Goal: Information Seeking & Learning: Learn about a topic

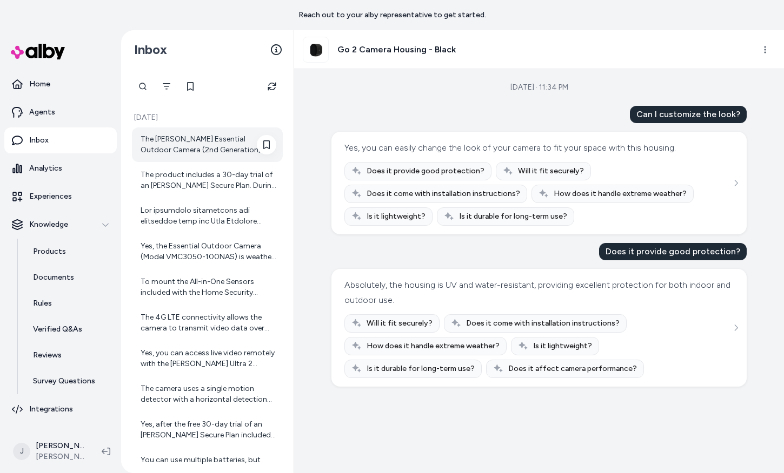
click at [181, 138] on div "The [PERSON_NAME] Essential Outdoor Camera (2nd Generation) offers a battery li…" at bounding box center [208, 145] width 136 height 22
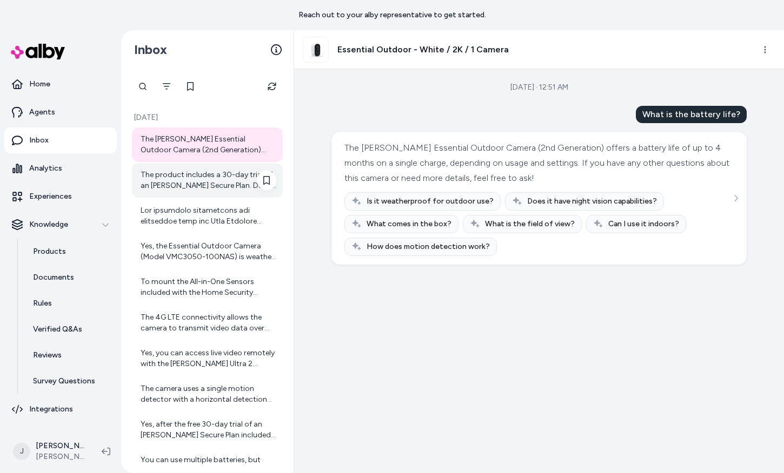
click at [172, 191] on div "The product includes a 30-day trial of an [PERSON_NAME] Secure Plan. During thi…" at bounding box center [208, 181] width 136 height 22
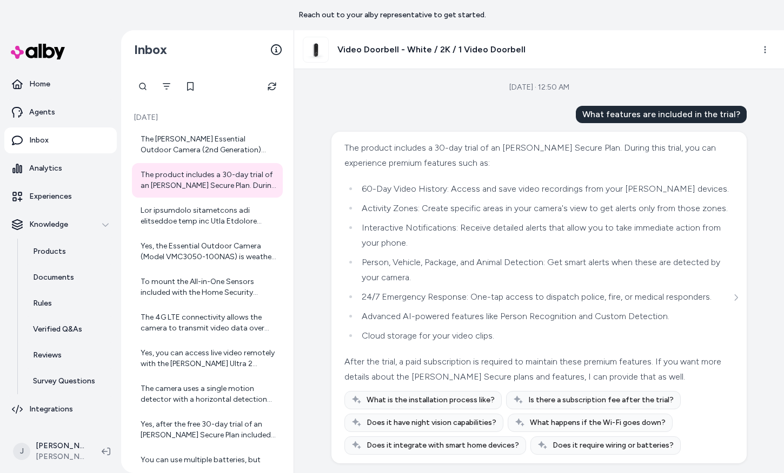
scroll to position [31, 0]
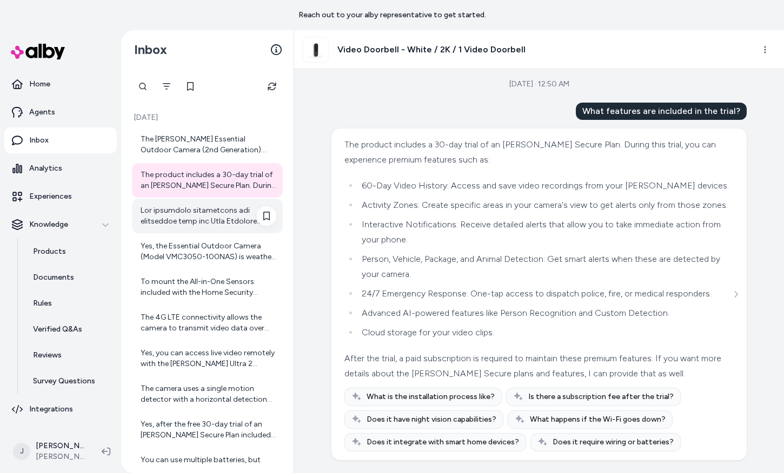
click at [198, 201] on div at bounding box center [207, 216] width 151 height 35
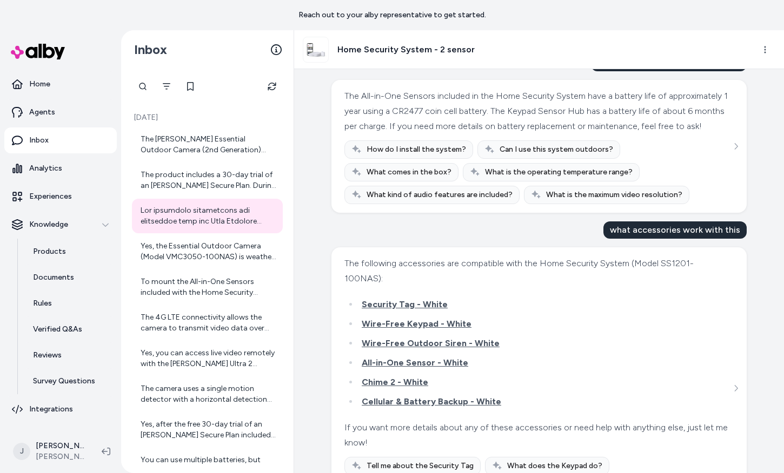
scroll to position [132, 0]
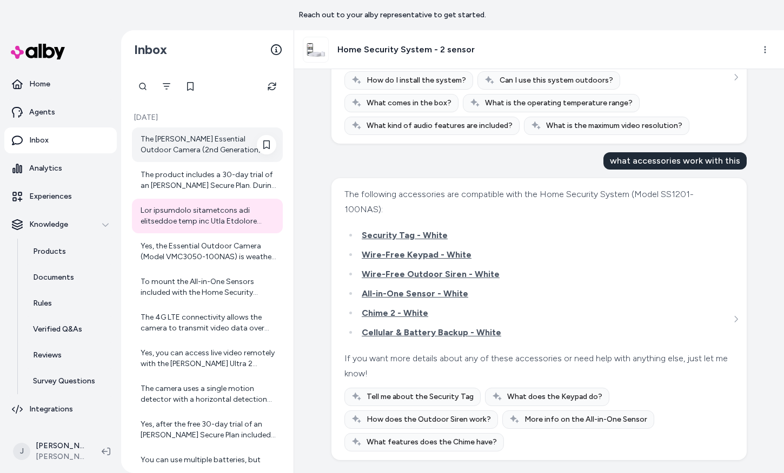
click at [222, 155] on div "The [PERSON_NAME] Essential Outdoor Camera (2nd Generation) offers a battery li…" at bounding box center [208, 145] width 136 height 22
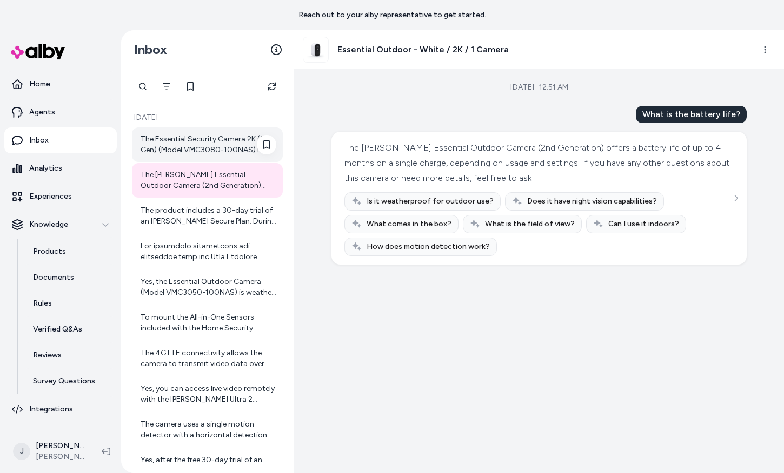
click at [166, 139] on div "The Essential Security Camera 2K (3rd Gen) (Model VMC3080-100NAS) has a battery…" at bounding box center [208, 145] width 136 height 22
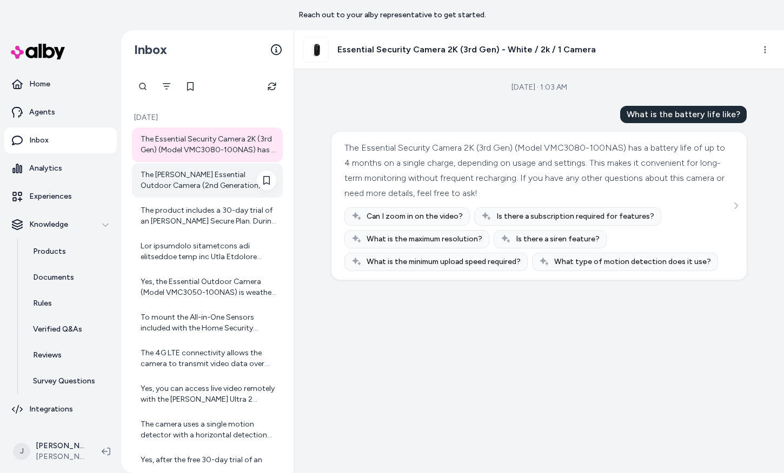
click at [220, 188] on div "The [PERSON_NAME] Essential Outdoor Camera (2nd Generation) offers a battery li…" at bounding box center [208, 181] width 136 height 22
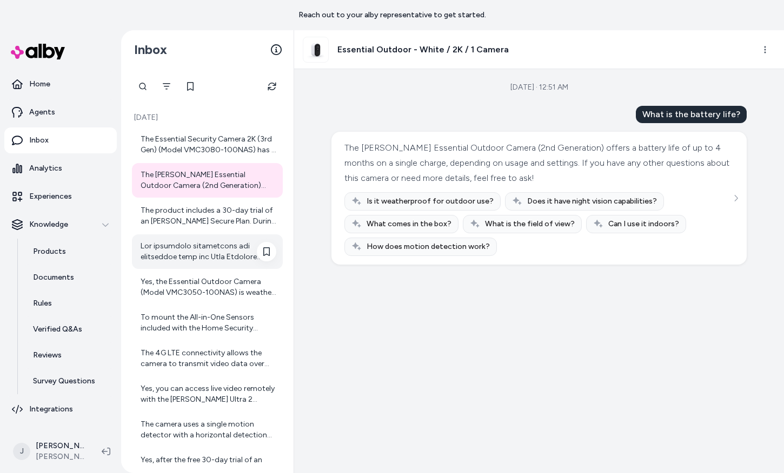
click at [232, 234] on div "The Essential Security Camera 2K (3rd Gen) (Model VMC3080-100NAS) has a battery…" at bounding box center [207, 395] width 151 height 534
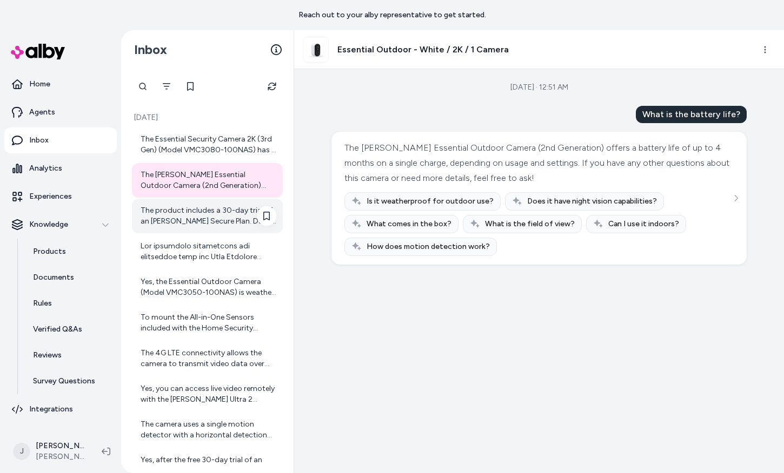
click at [200, 208] on div "The product includes a 30-day trial of an [PERSON_NAME] Secure Plan. During thi…" at bounding box center [208, 216] width 136 height 22
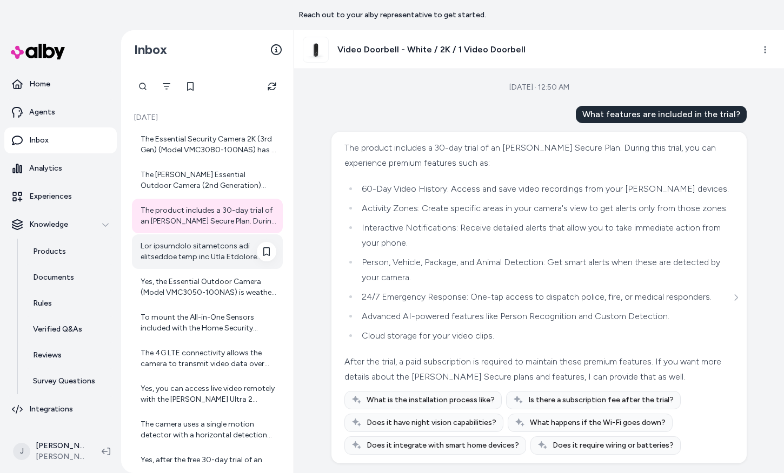
click at [177, 244] on div at bounding box center [208, 252] width 136 height 22
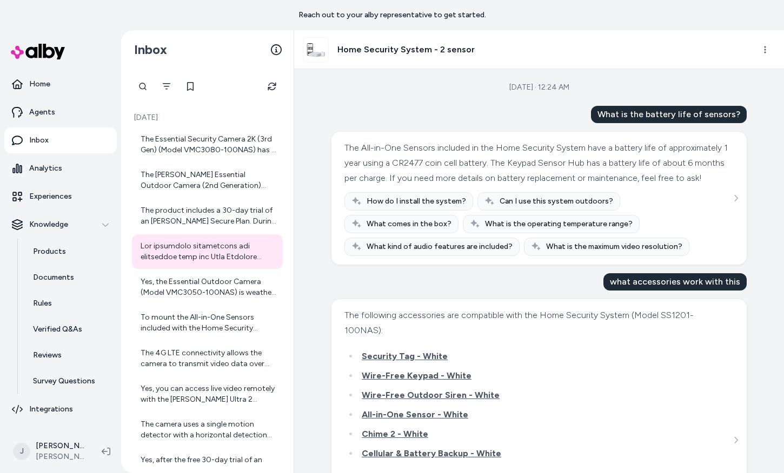
scroll to position [132, 0]
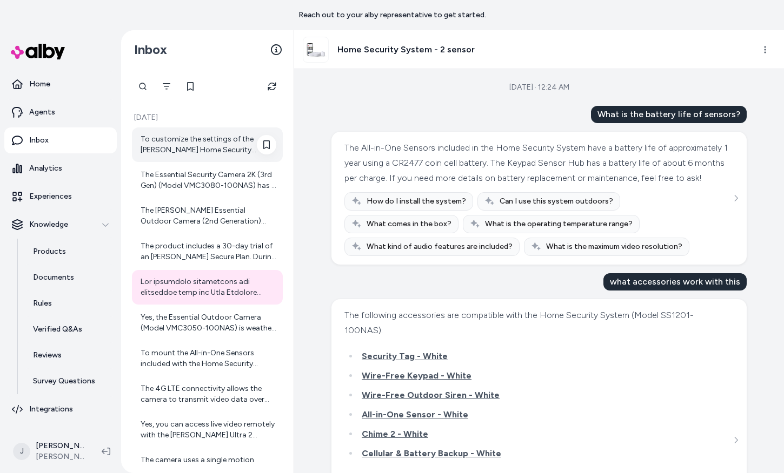
click at [170, 147] on div "To customize the settings of the [PERSON_NAME] Home Security System, you use th…" at bounding box center [208, 145] width 136 height 22
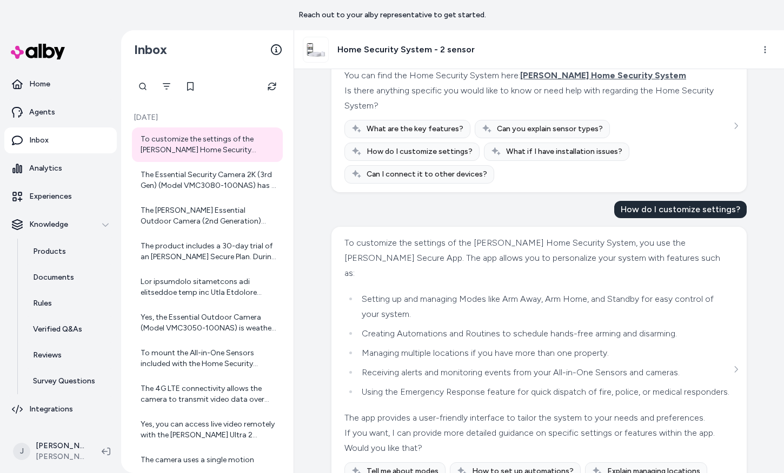
scroll to position [572, 0]
